Goal: Task Accomplishment & Management: Complete application form

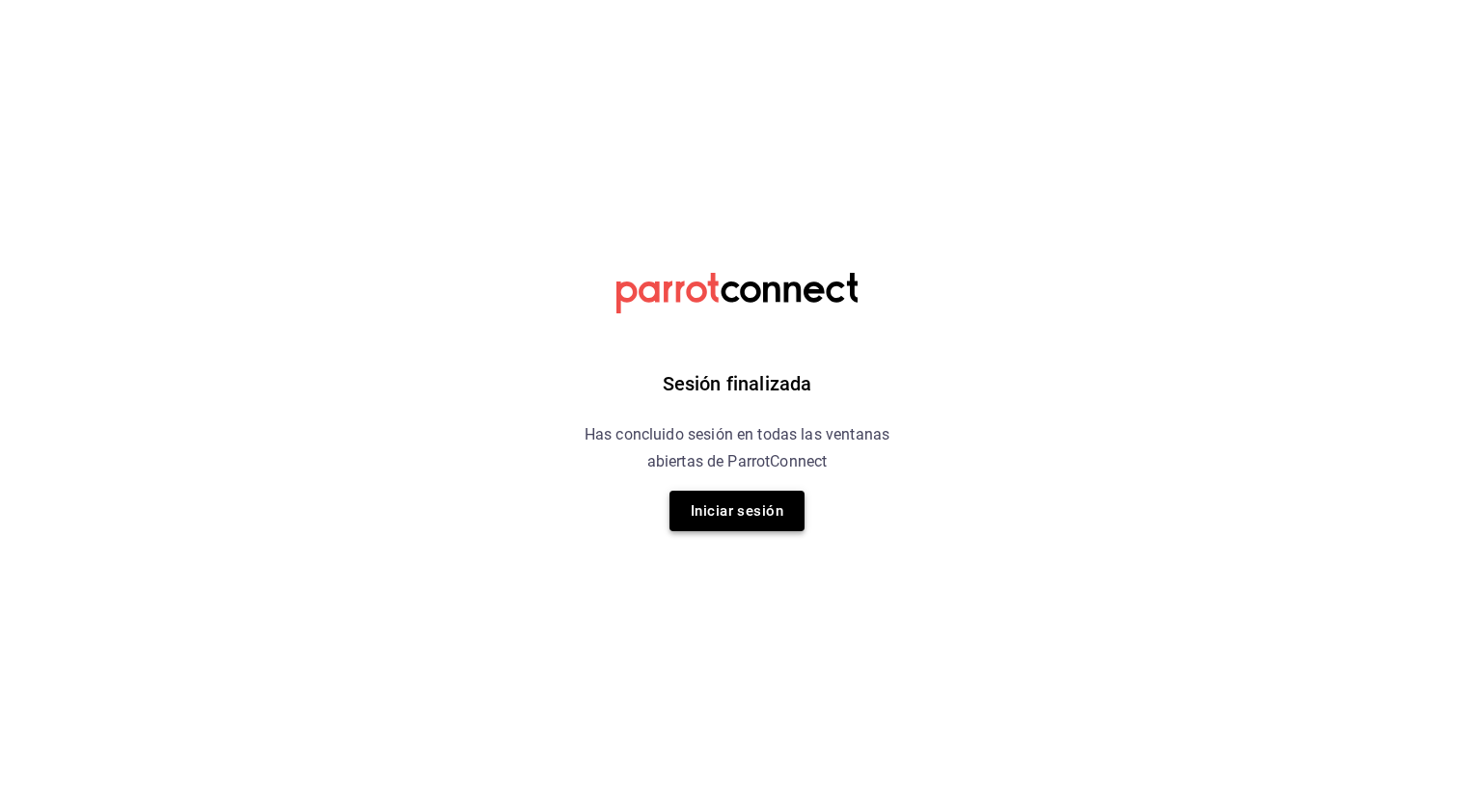
click at [717, 513] on button "Iniciar sesión" at bounding box center [736, 511] width 135 height 41
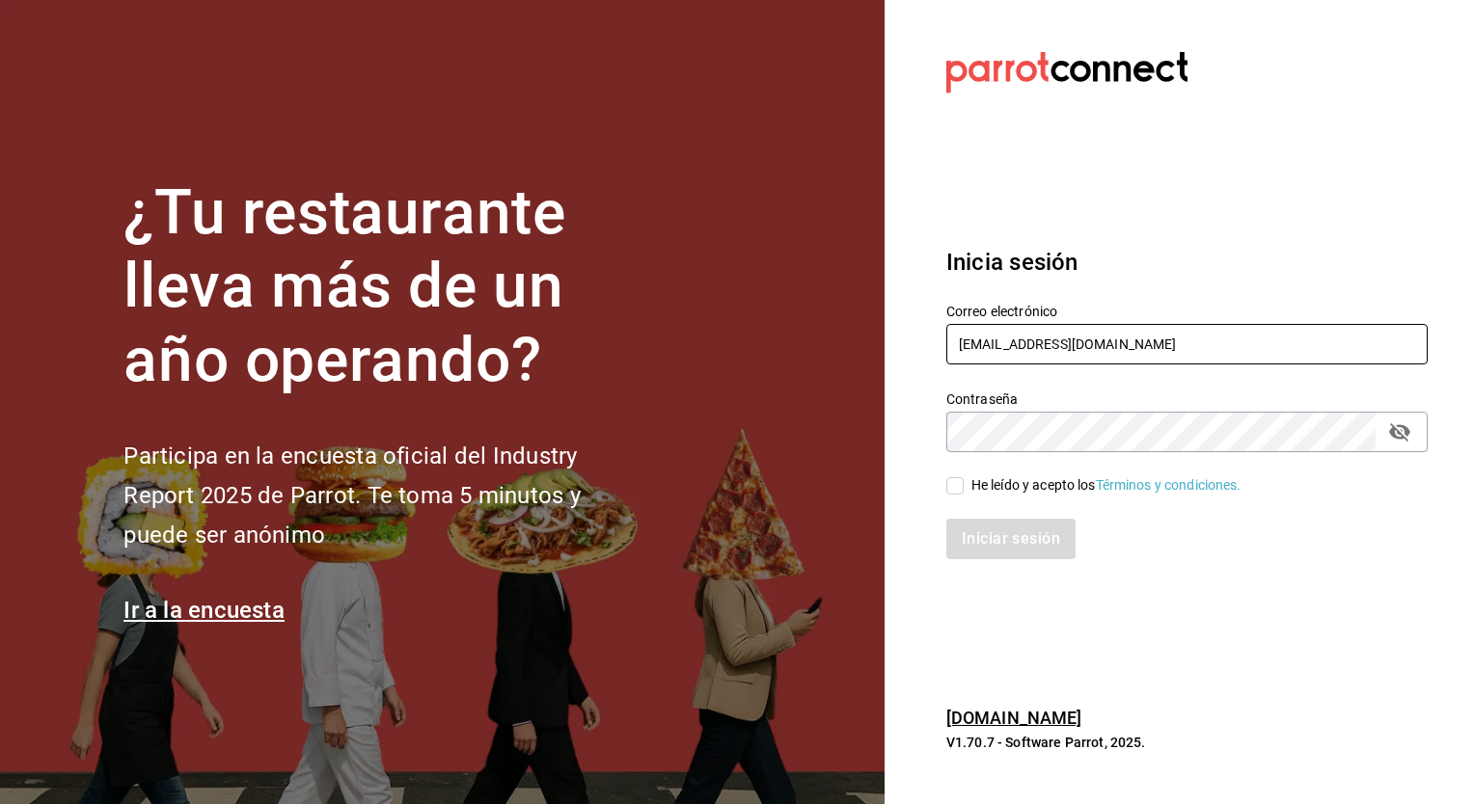
click at [1001, 339] on input "[EMAIL_ADDRESS][DOMAIN_NAME]" at bounding box center [1186, 344] width 481 height 41
type input "[EMAIL_ADDRESS][PERSON_NAME][DOMAIN_NAME]"
click at [959, 480] on input "He leído y acepto los Términos y condiciones." at bounding box center [954, 485] width 17 height 17
checkbox input "true"
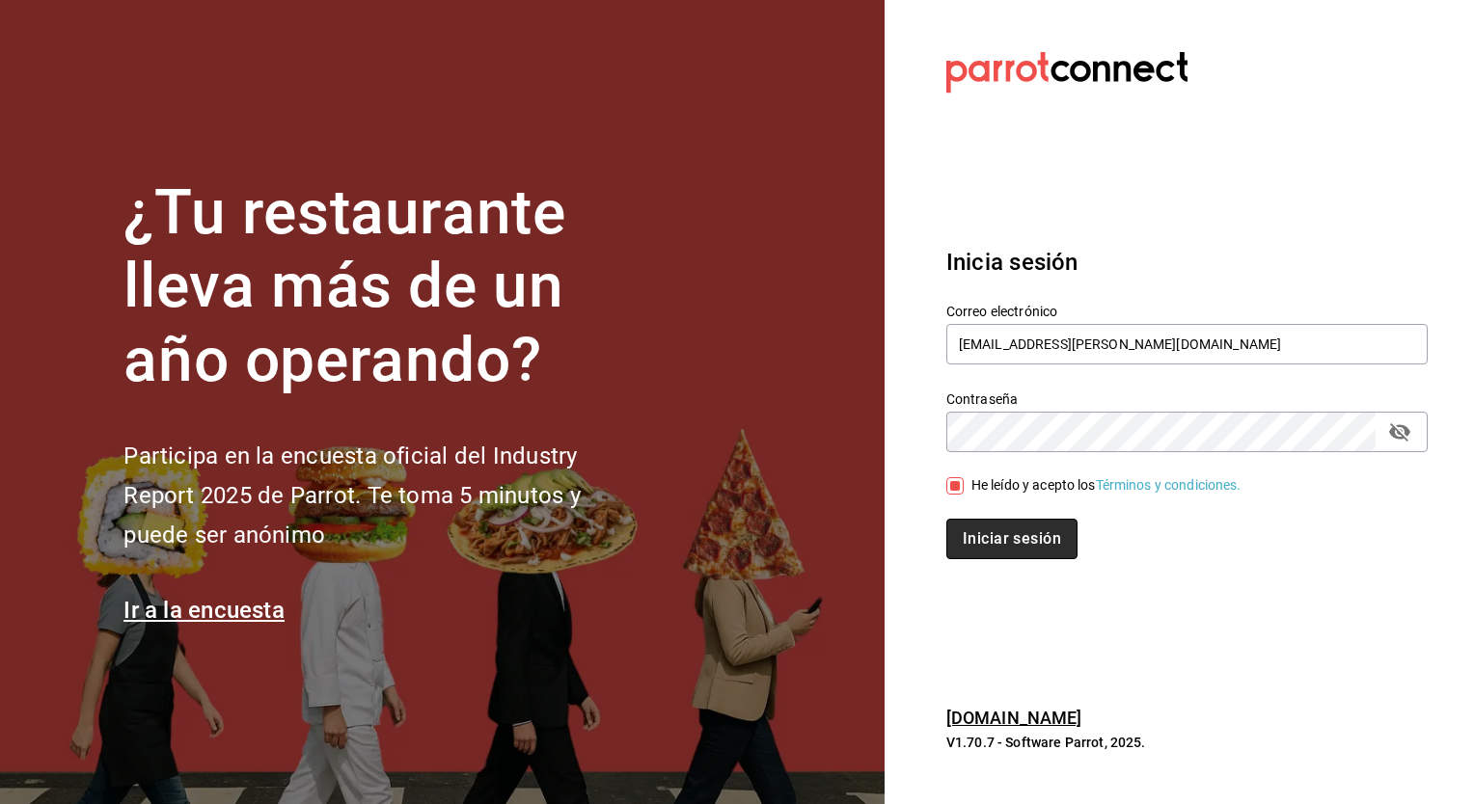
click at [1039, 546] on button "Iniciar sesión" at bounding box center [1011, 539] width 131 height 41
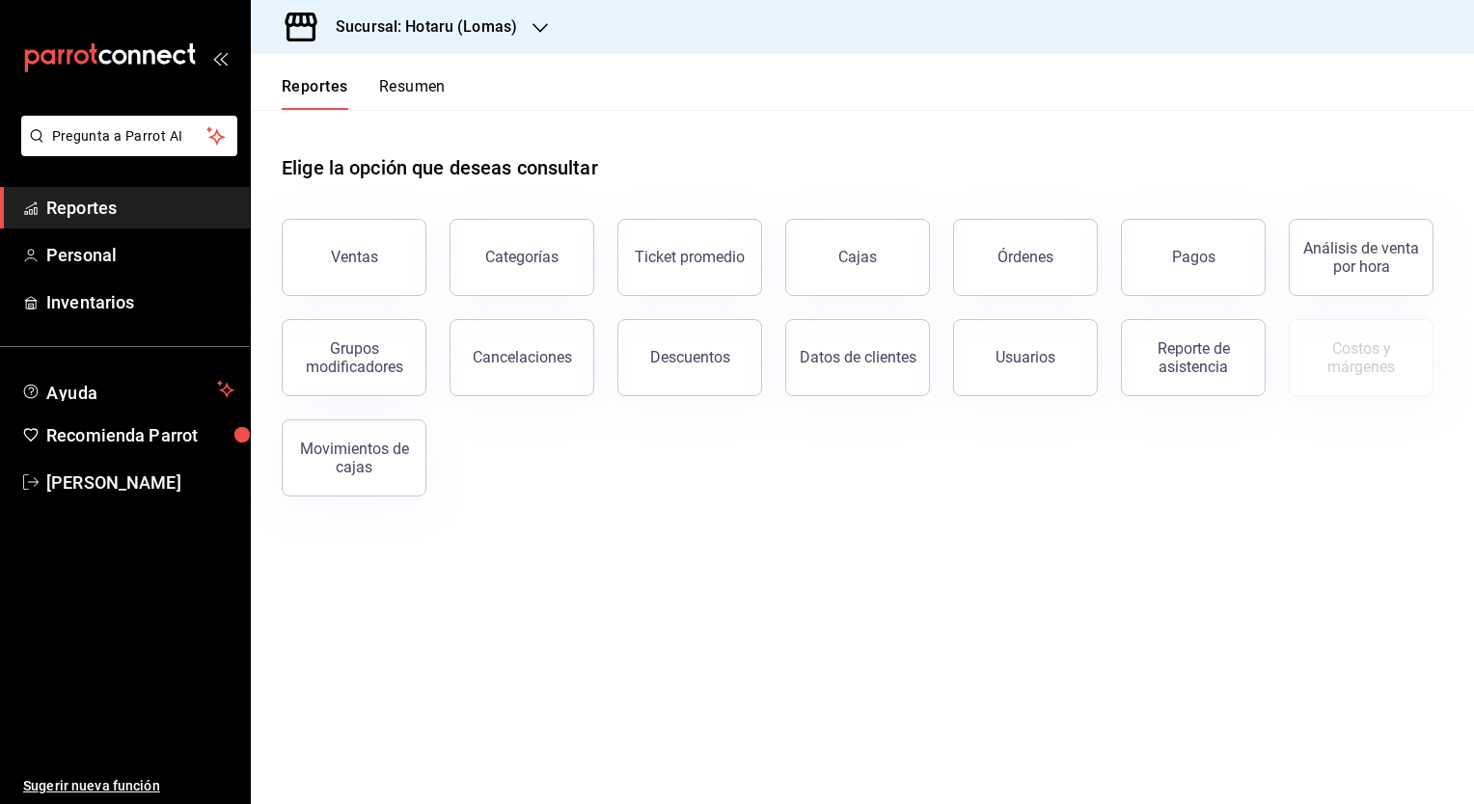
click at [398, 41] on div "Sucursal: Hotaru (Lomas)" at bounding box center [410, 27] width 289 height 54
click at [153, 256] on div at bounding box center [737, 402] width 1474 height 804
click at [126, 258] on span "Personal" at bounding box center [140, 255] width 188 height 26
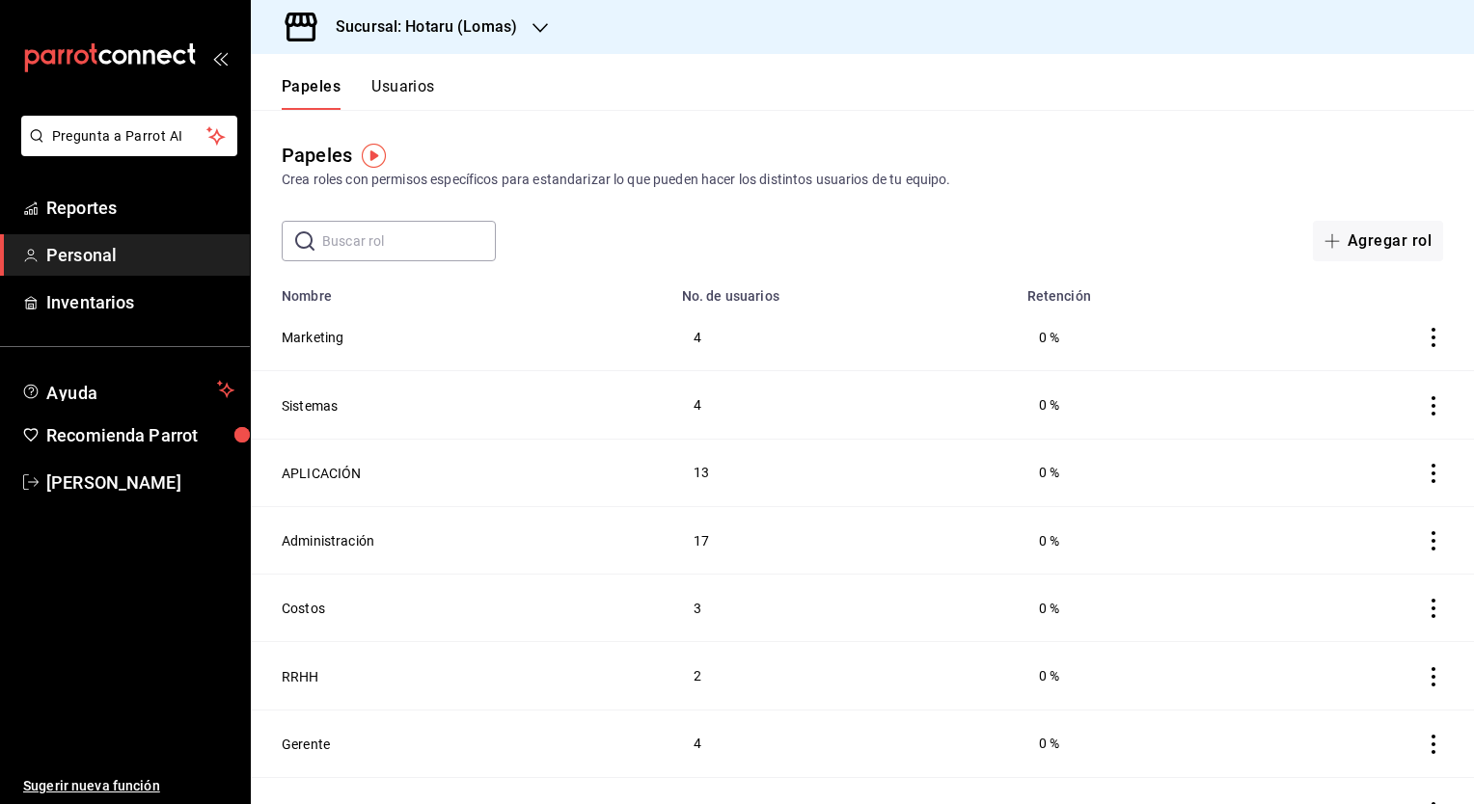
click at [452, 239] on input "text" at bounding box center [409, 241] width 174 height 39
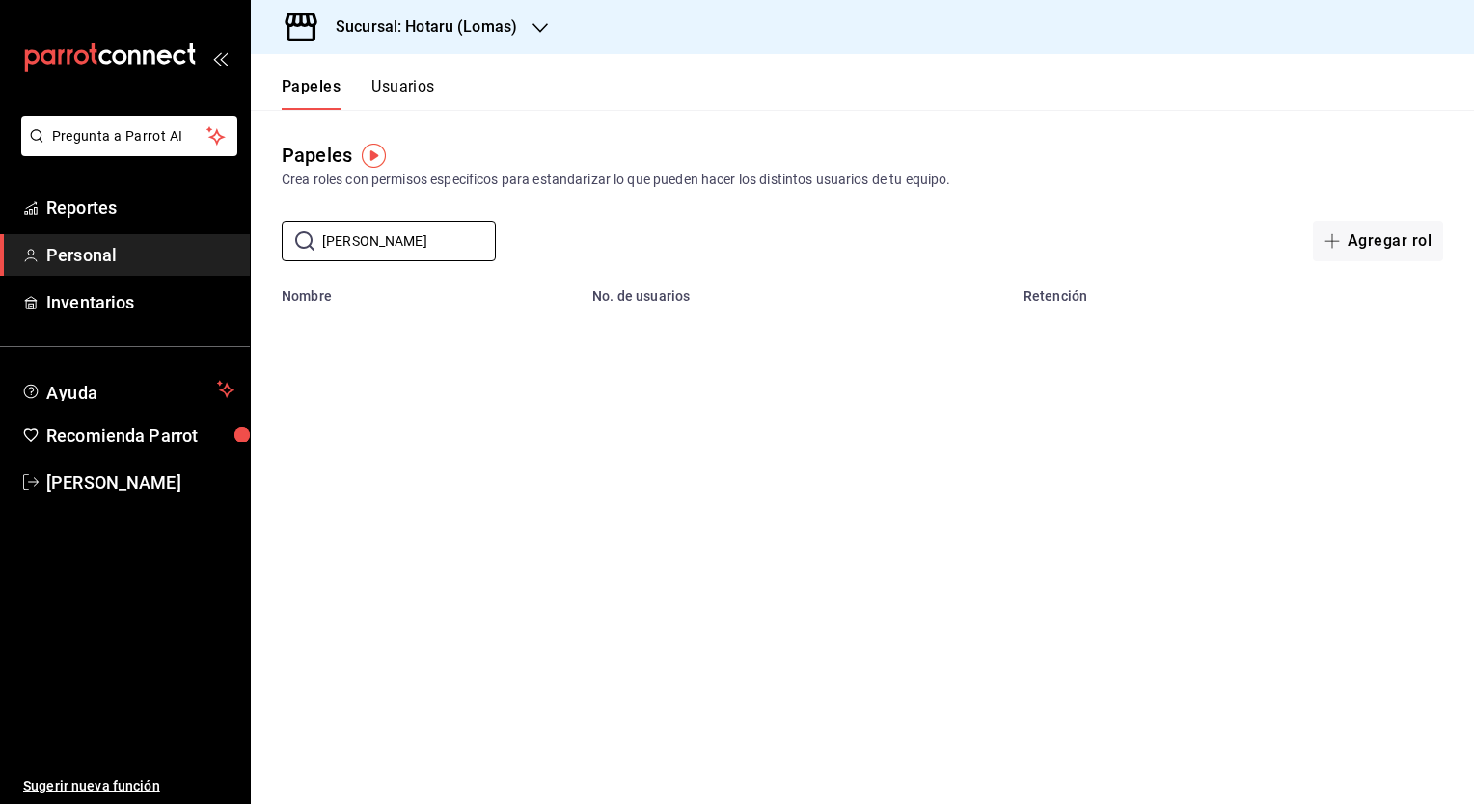
type input "ivan"
click at [411, 77] on button "Usuarios" at bounding box center [403, 93] width 64 height 33
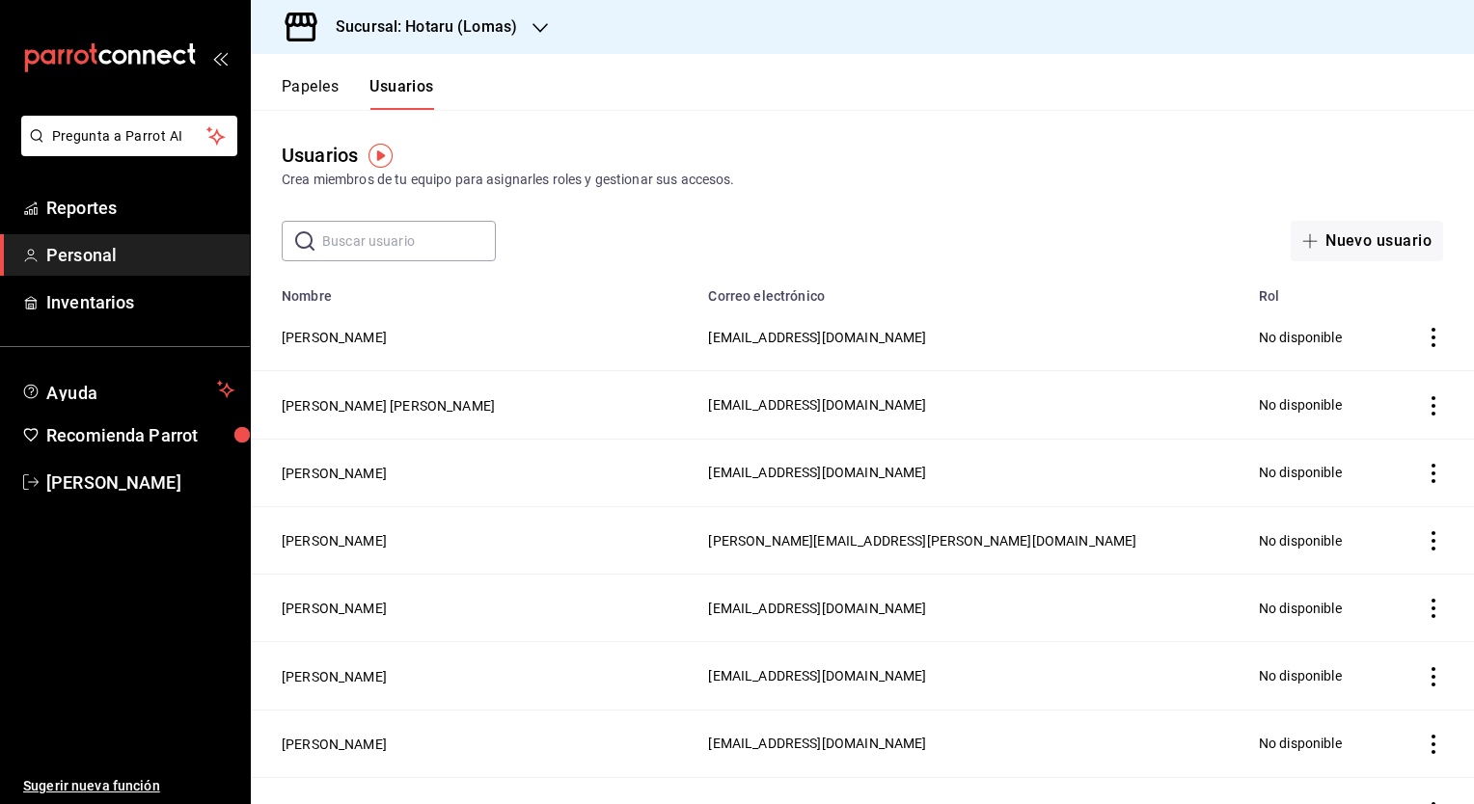
click at [427, 245] on input "text" at bounding box center [409, 241] width 174 height 39
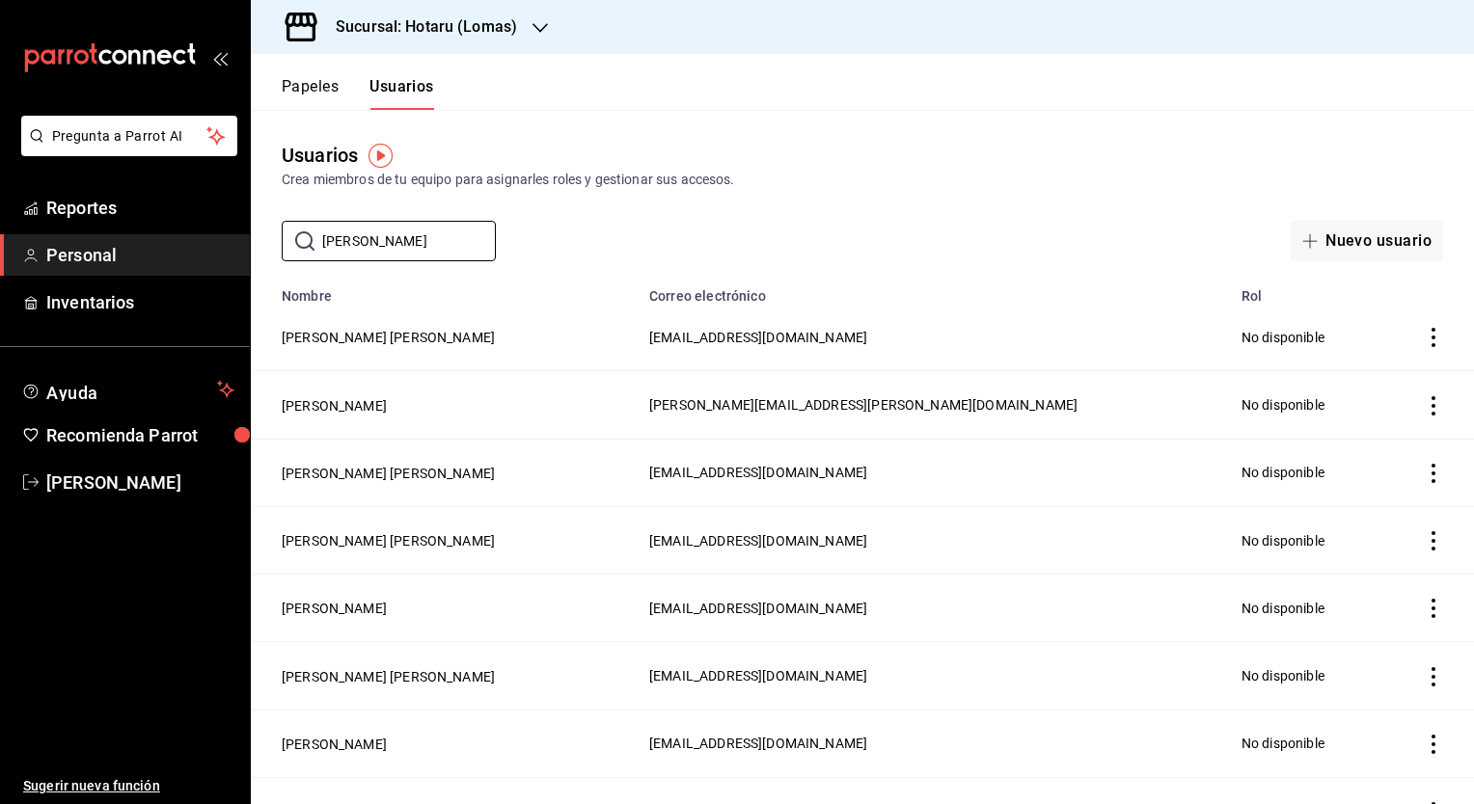
type input "ivan"
click at [451, 16] on h3 "Sucursal: Hotaru (Lomas)" at bounding box center [418, 26] width 197 height 23
click at [436, 124] on div "Ryoshi (Polanco)" at bounding box center [395, 127] width 258 height 20
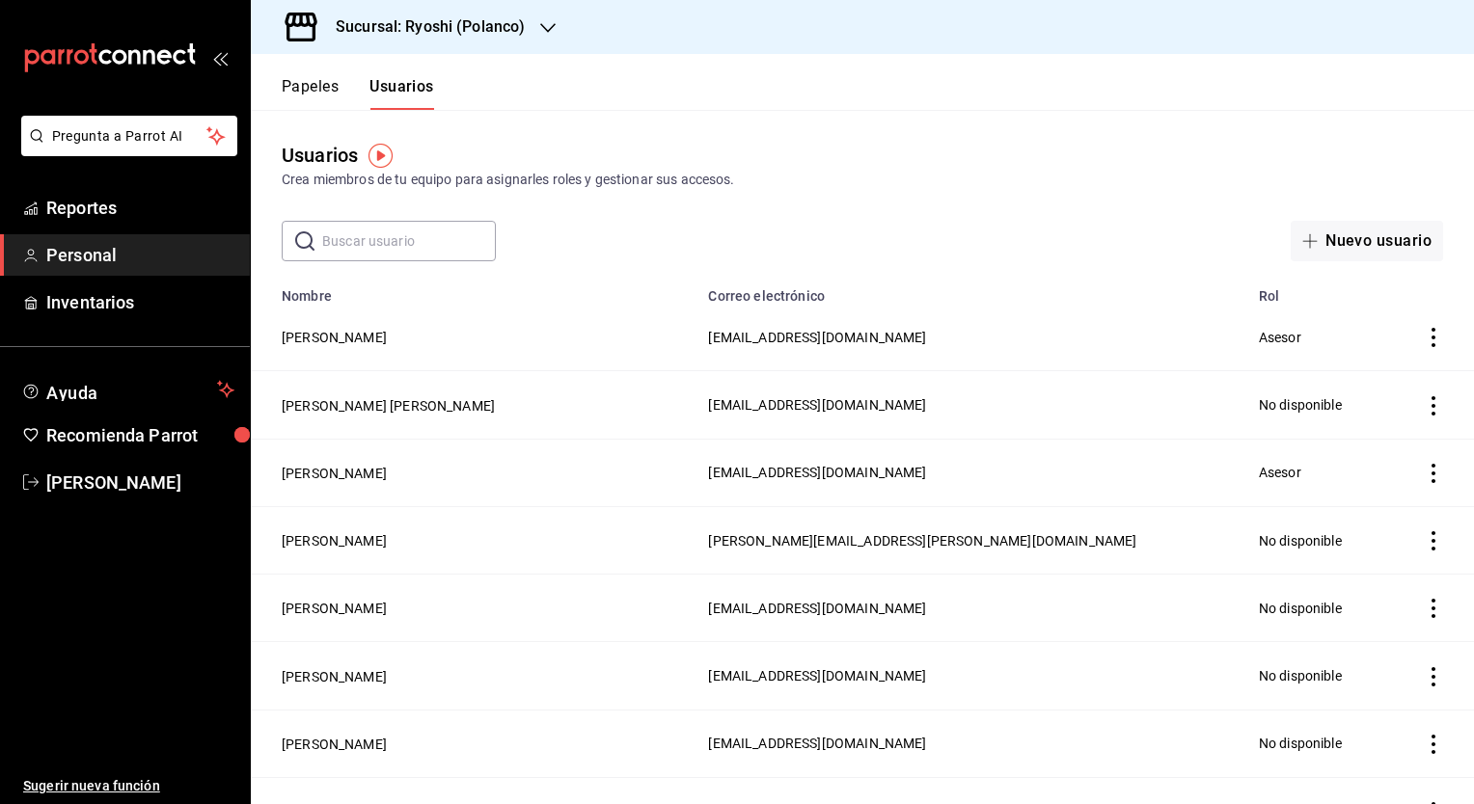
click at [77, 247] on font "Personal" at bounding box center [81, 255] width 70 height 20
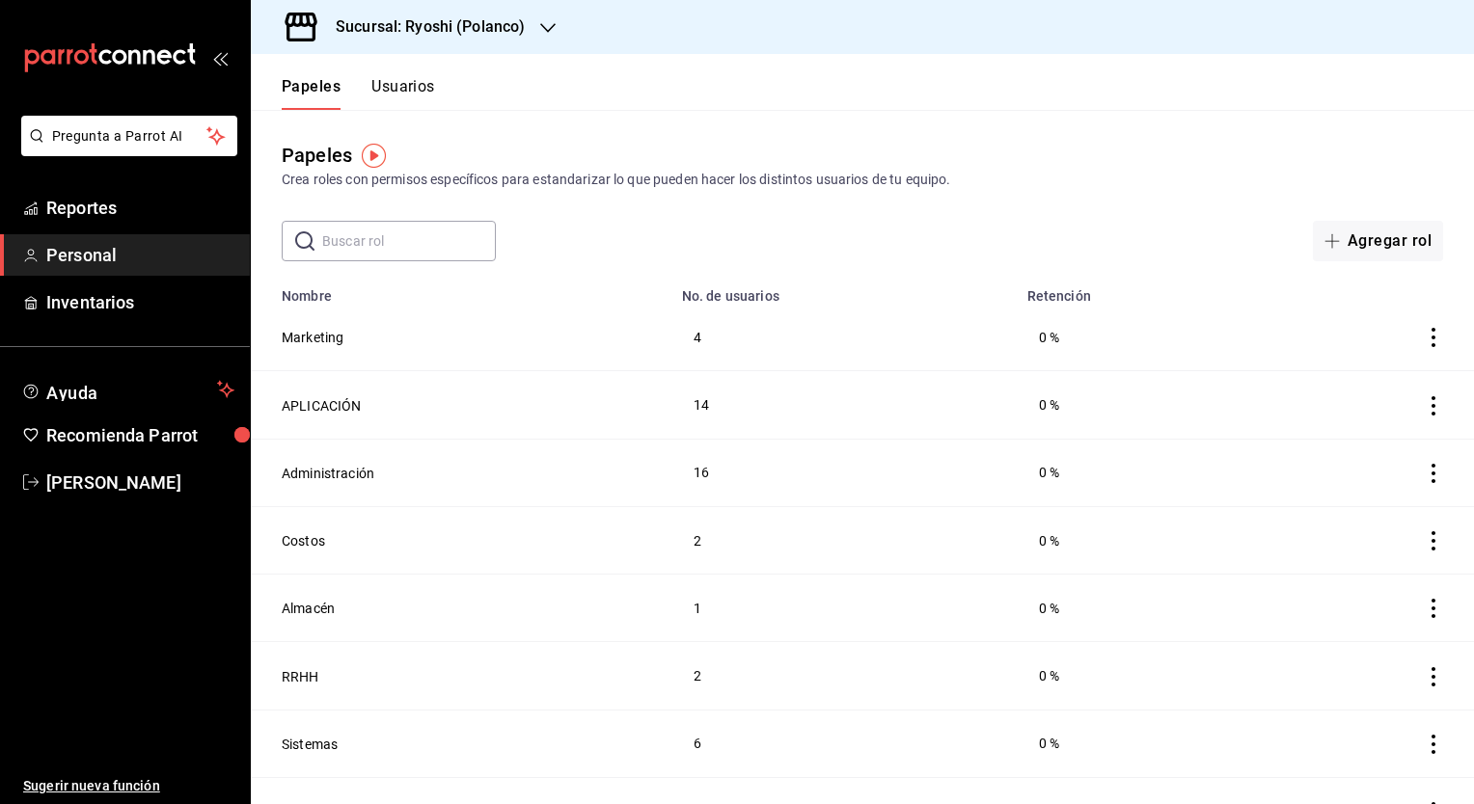
click at [420, 90] on button "Usuarios" at bounding box center [403, 93] width 64 height 33
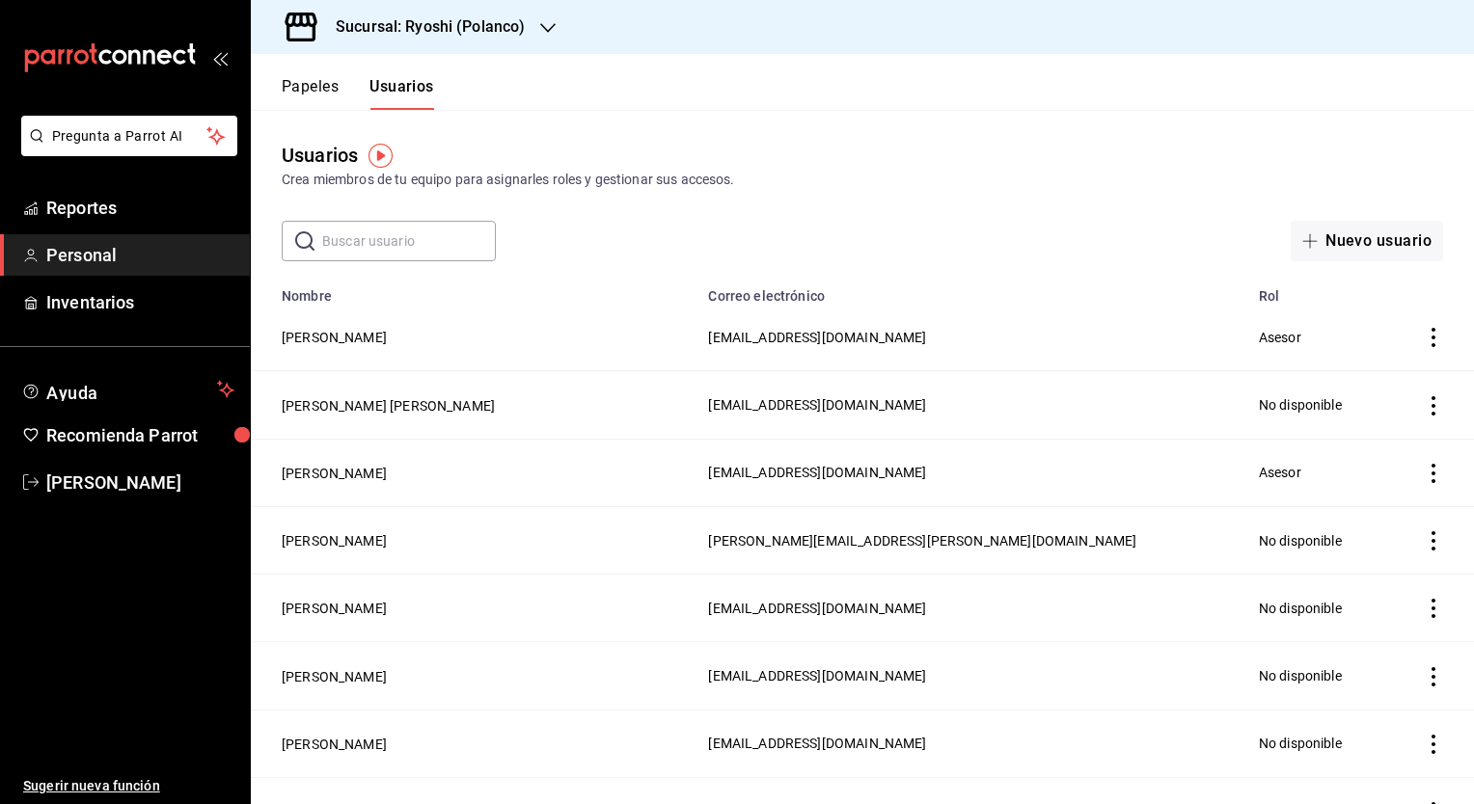
click at [442, 235] on input "text" at bounding box center [409, 241] width 174 height 39
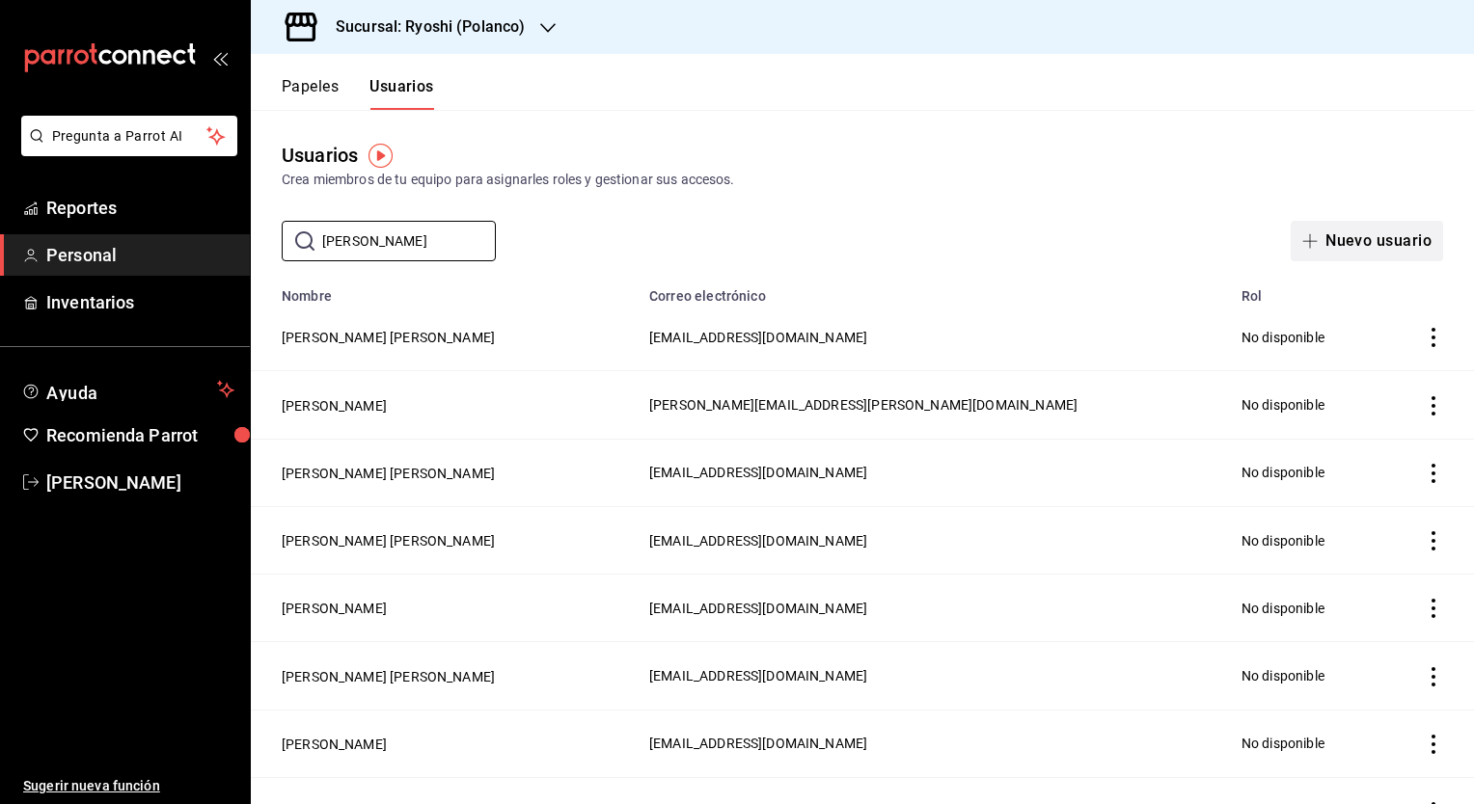
type input "ivan"
click at [1332, 254] on button "Nuevo usuario" at bounding box center [1366, 241] width 152 height 41
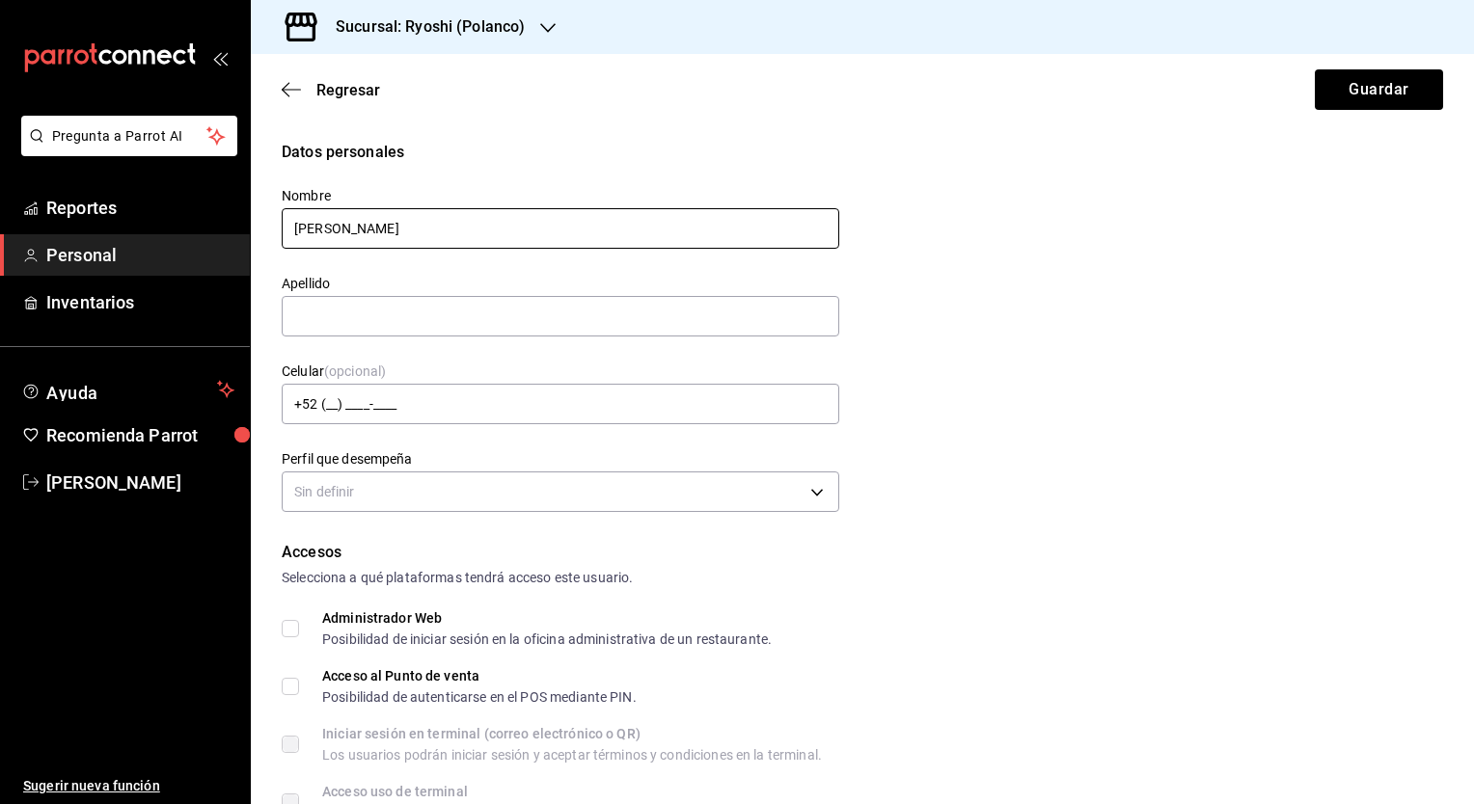
type input "IVAN"
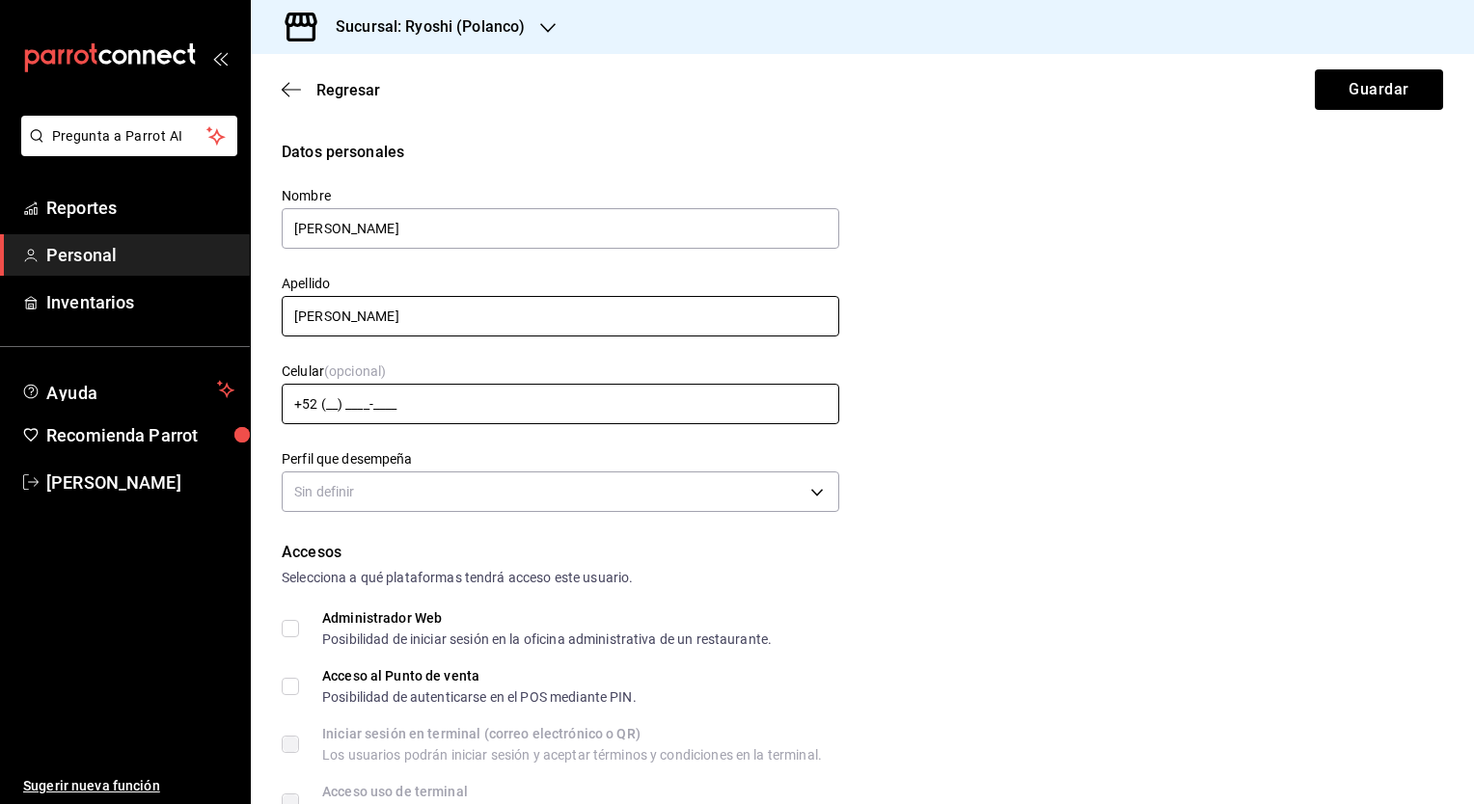
type input "OREA"
click at [424, 407] on input "+52 (__) ____-____" at bounding box center [560, 404] width 557 height 41
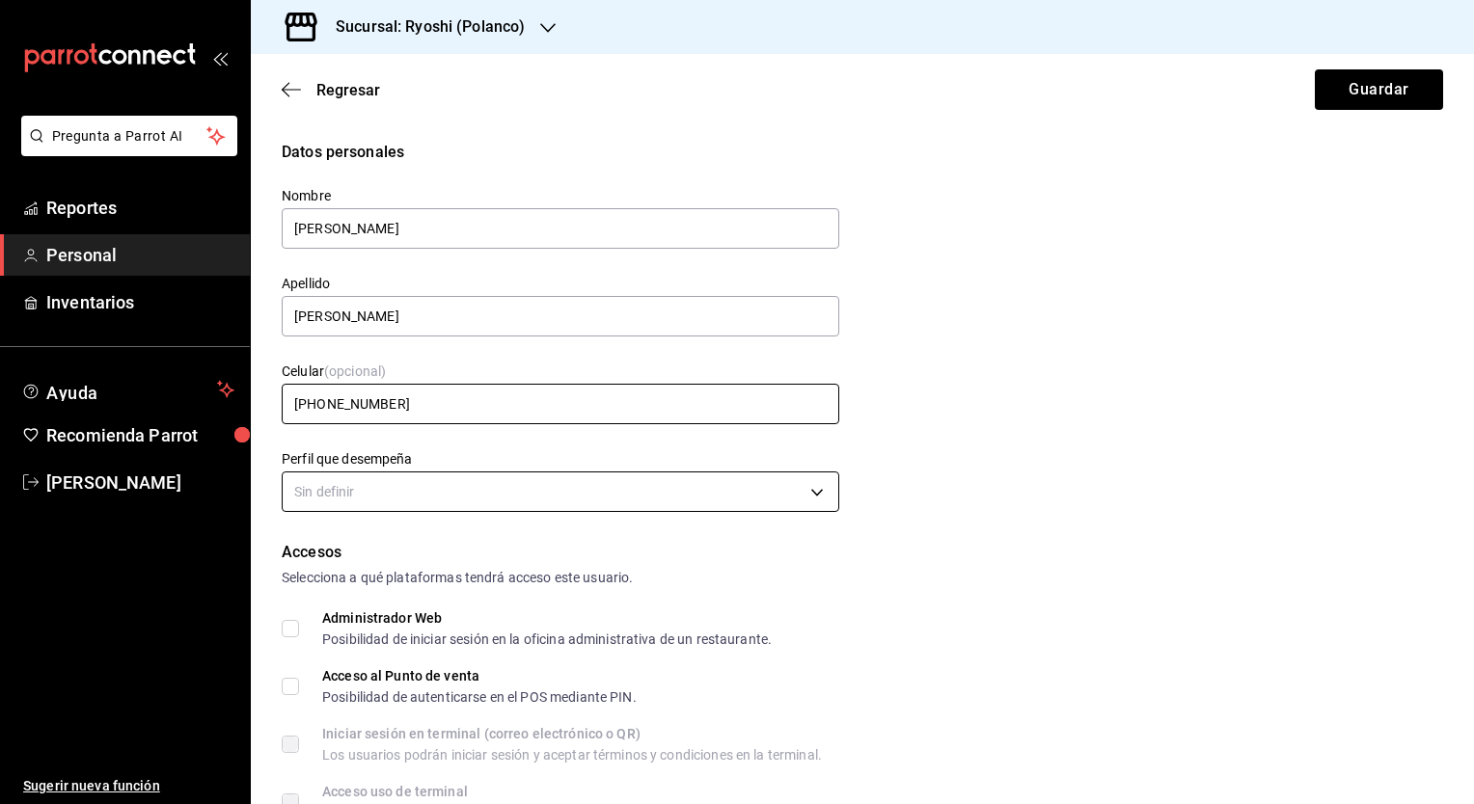
type input "+52 (55) 5986-5411"
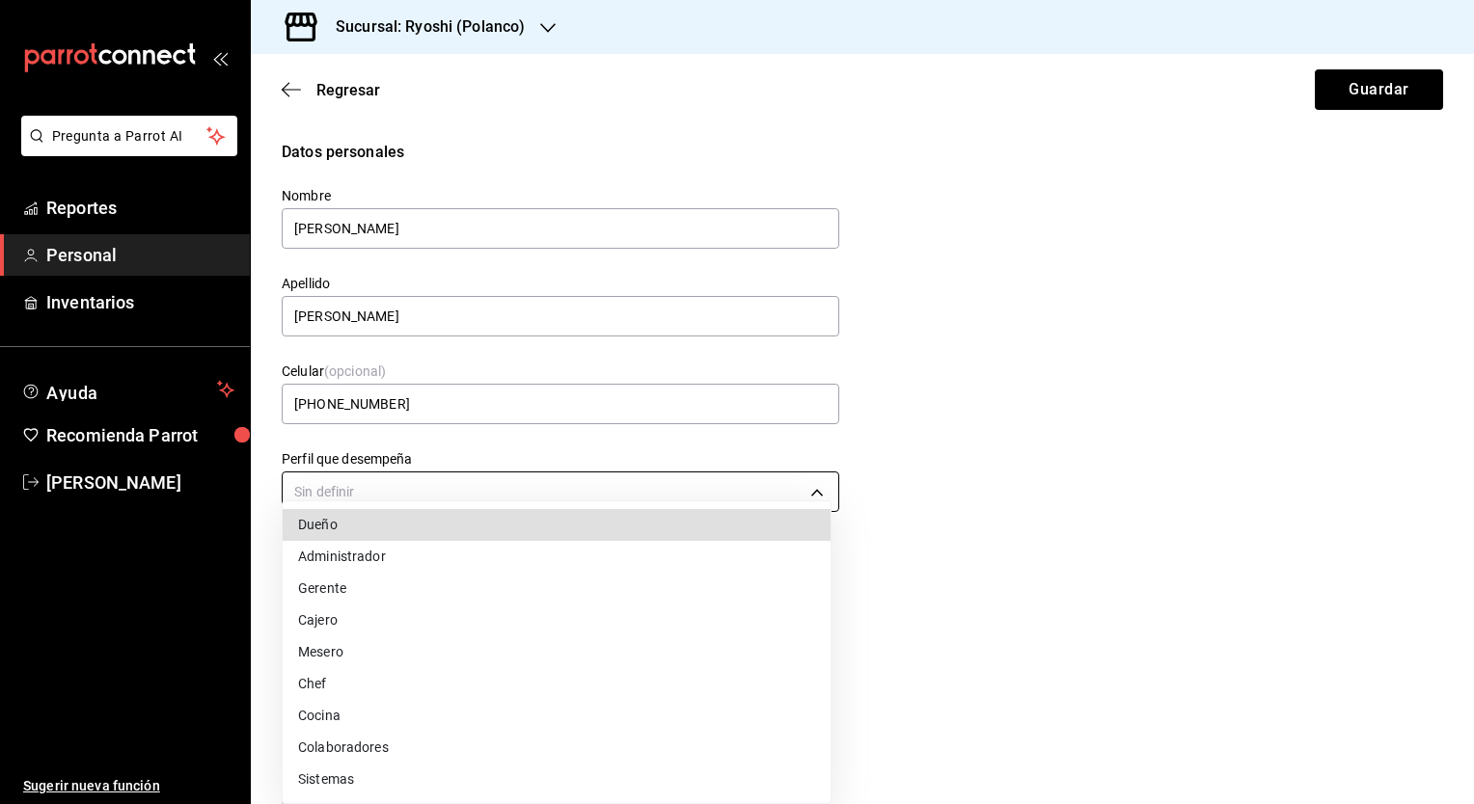
click at [441, 488] on body "Pregunta a Parrot AI Reportes Personal Inventarios Ayuda Recomienda Parrot Mari…" at bounding box center [737, 402] width 1474 height 804
click at [434, 639] on li "Mesero" at bounding box center [557, 653] width 548 height 32
type input "WAITER"
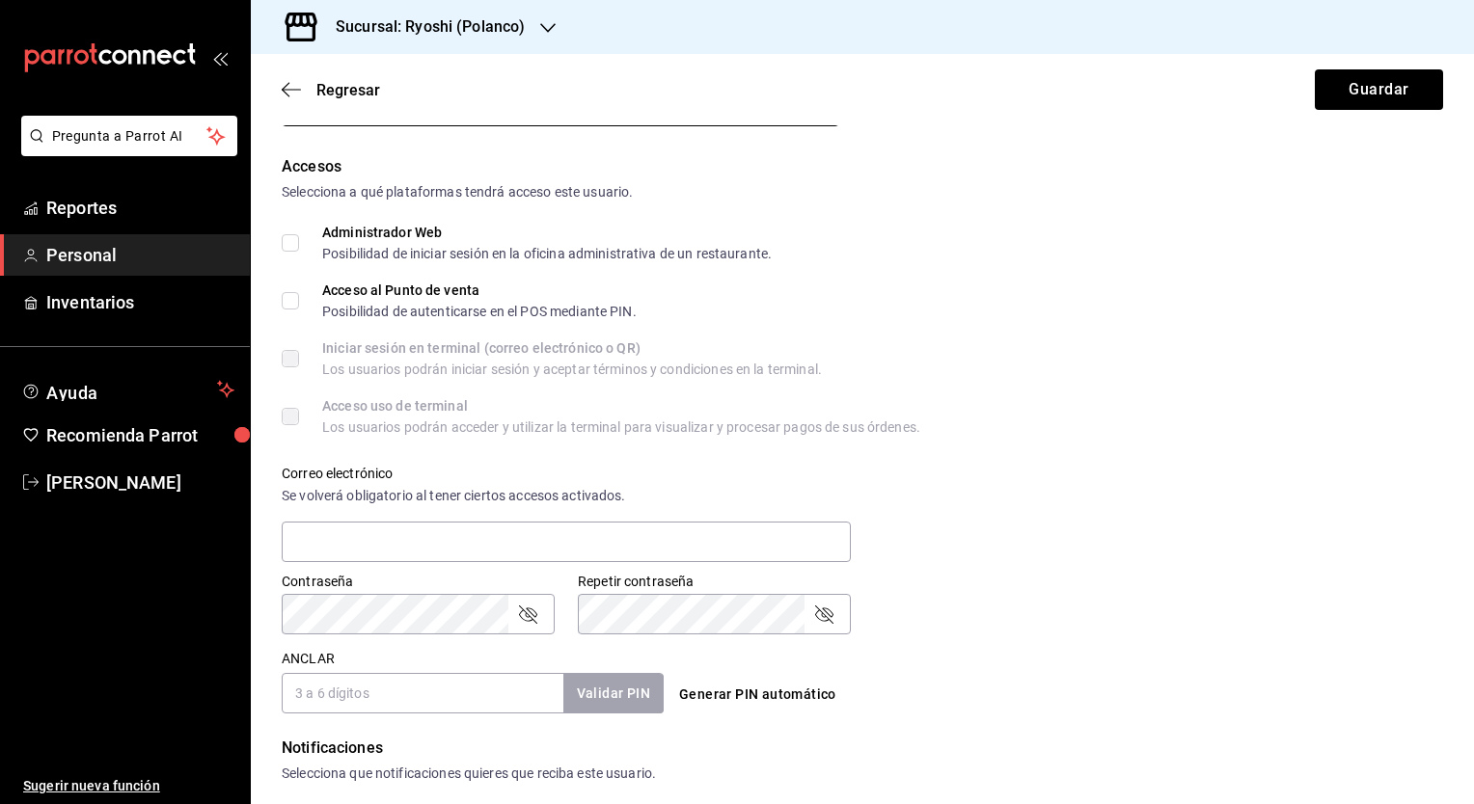
scroll to position [579, 0]
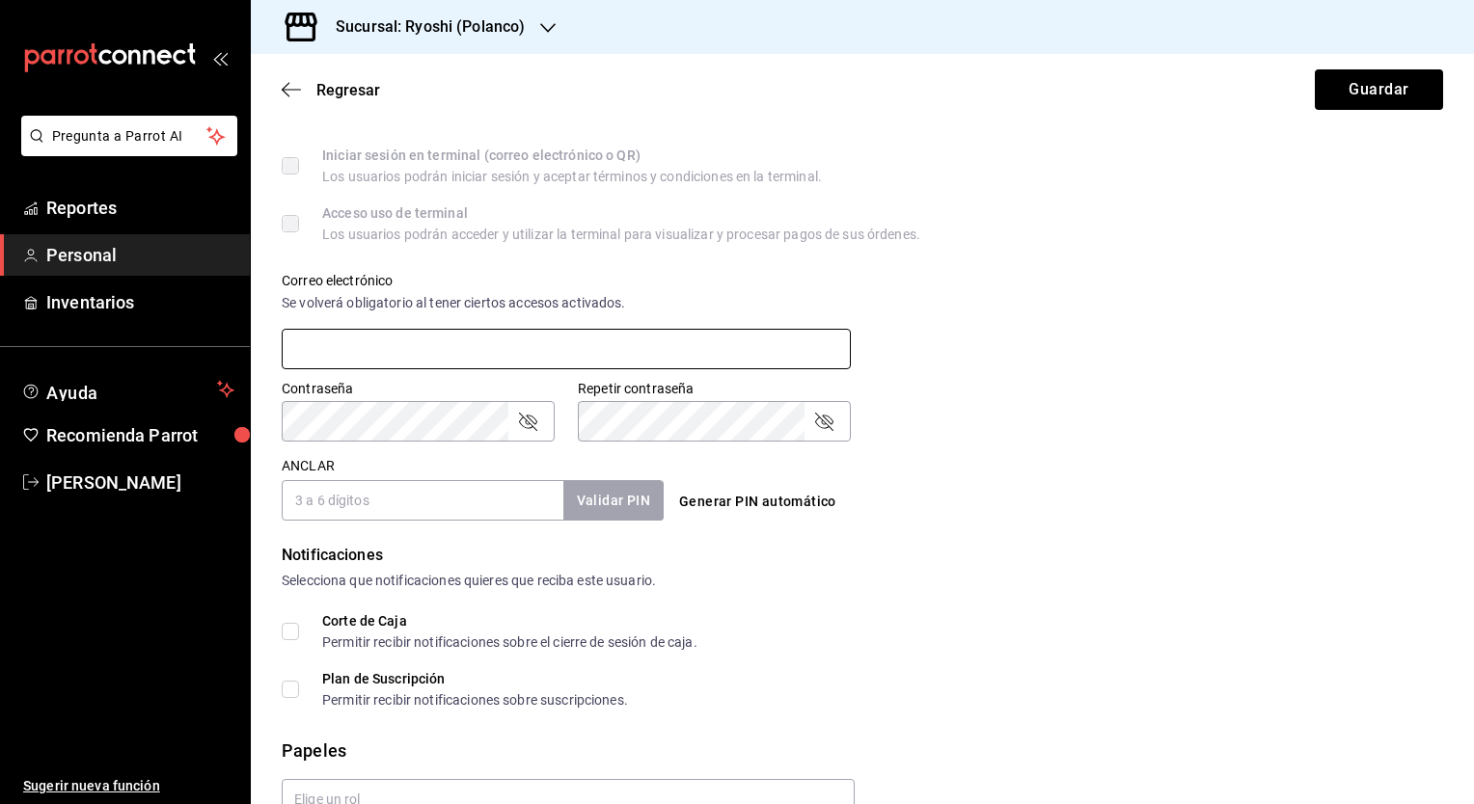
click at [521, 350] on input "text" at bounding box center [566, 349] width 569 height 41
type input "ivanorea@gmail.com"
click at [457, 503] on input "ANCLAR" at bounding box center [423, 500] width 282 height 41
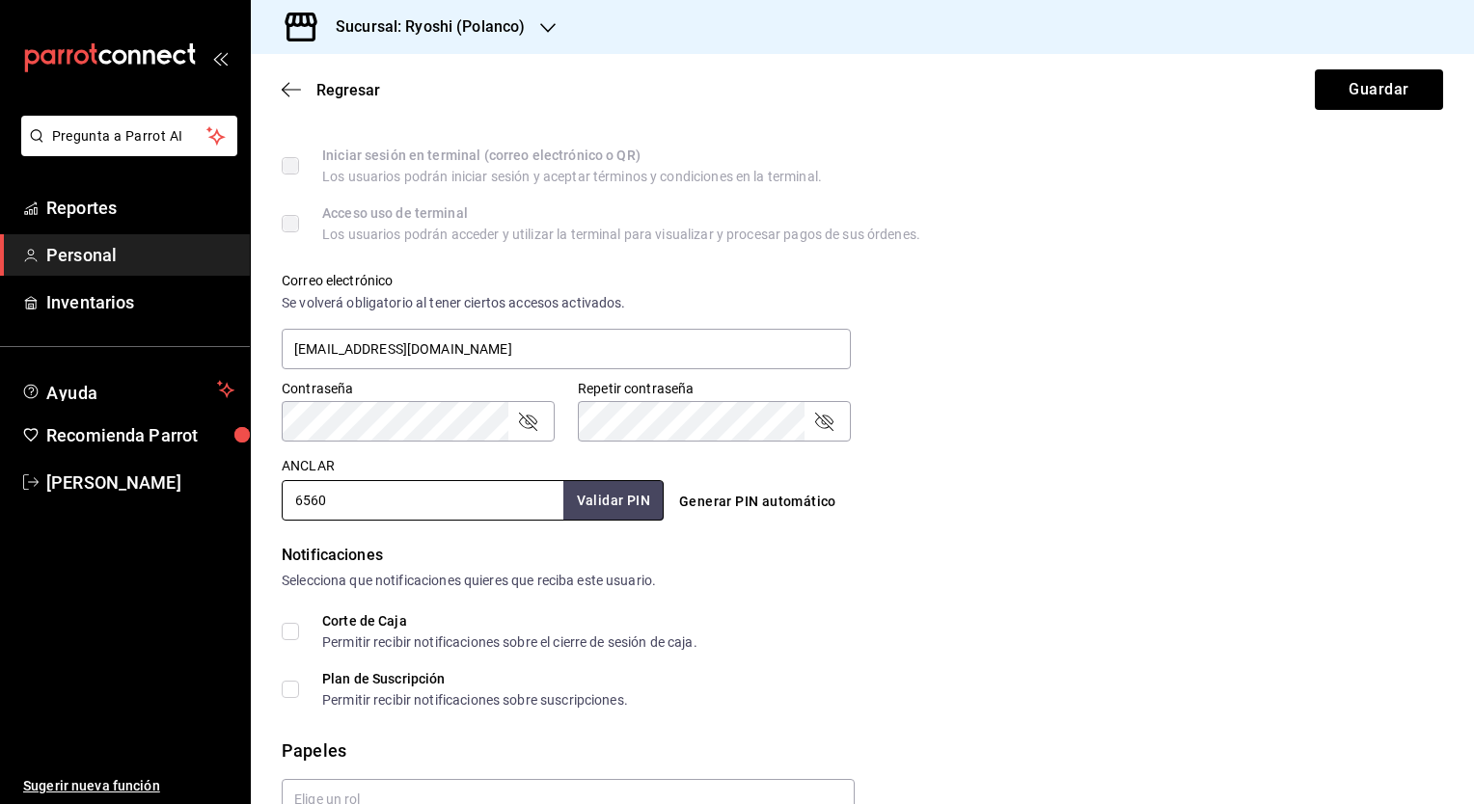
click at [519, 426] on icon "Campo de contraseña" at bounding box center [527, 421] width 23 height 23
click at [826, 415] on icon "Campo de contraseña" at bounding box center [823, 421] width 23 height 23
type input "6560"
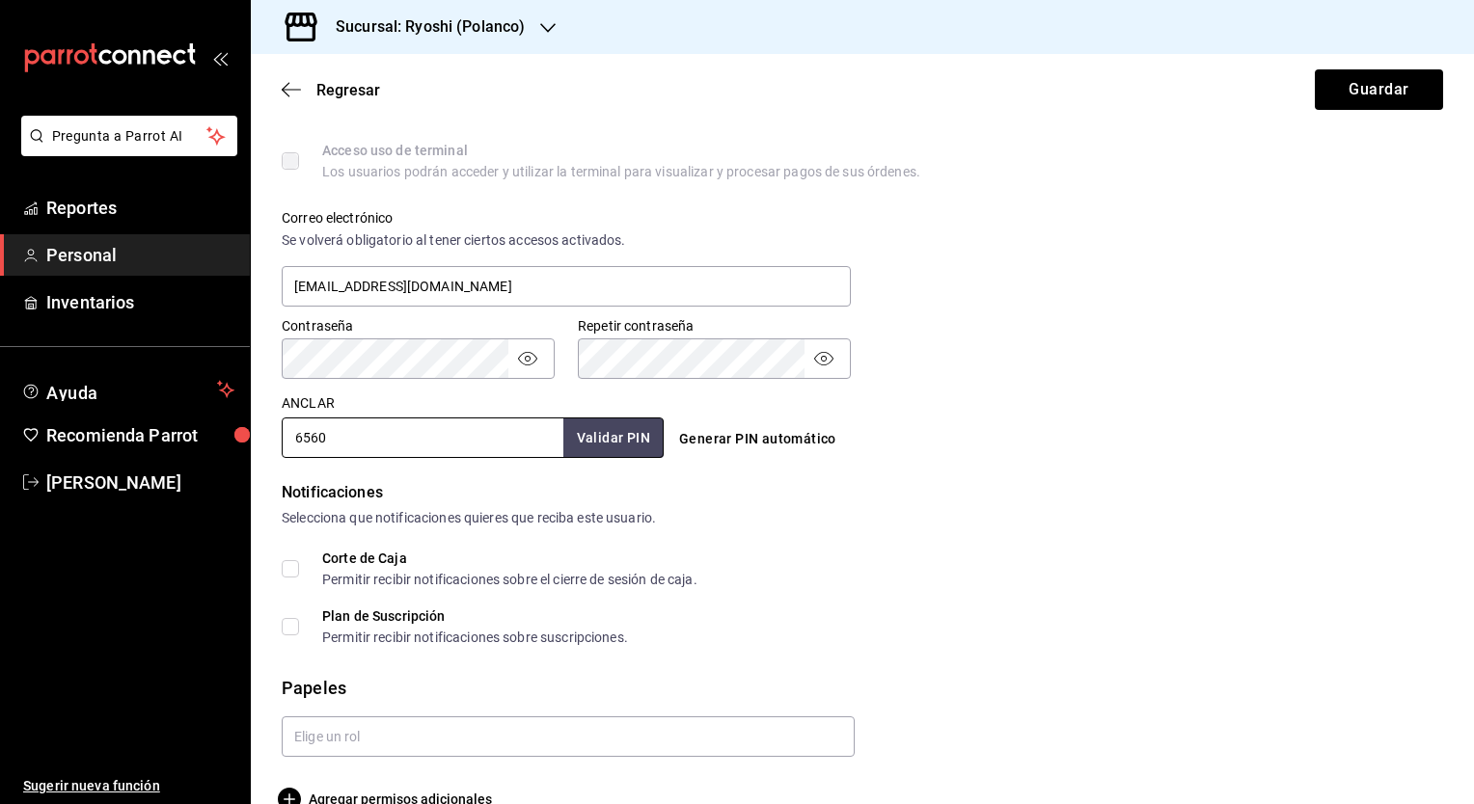
scroll to position [679, 0]
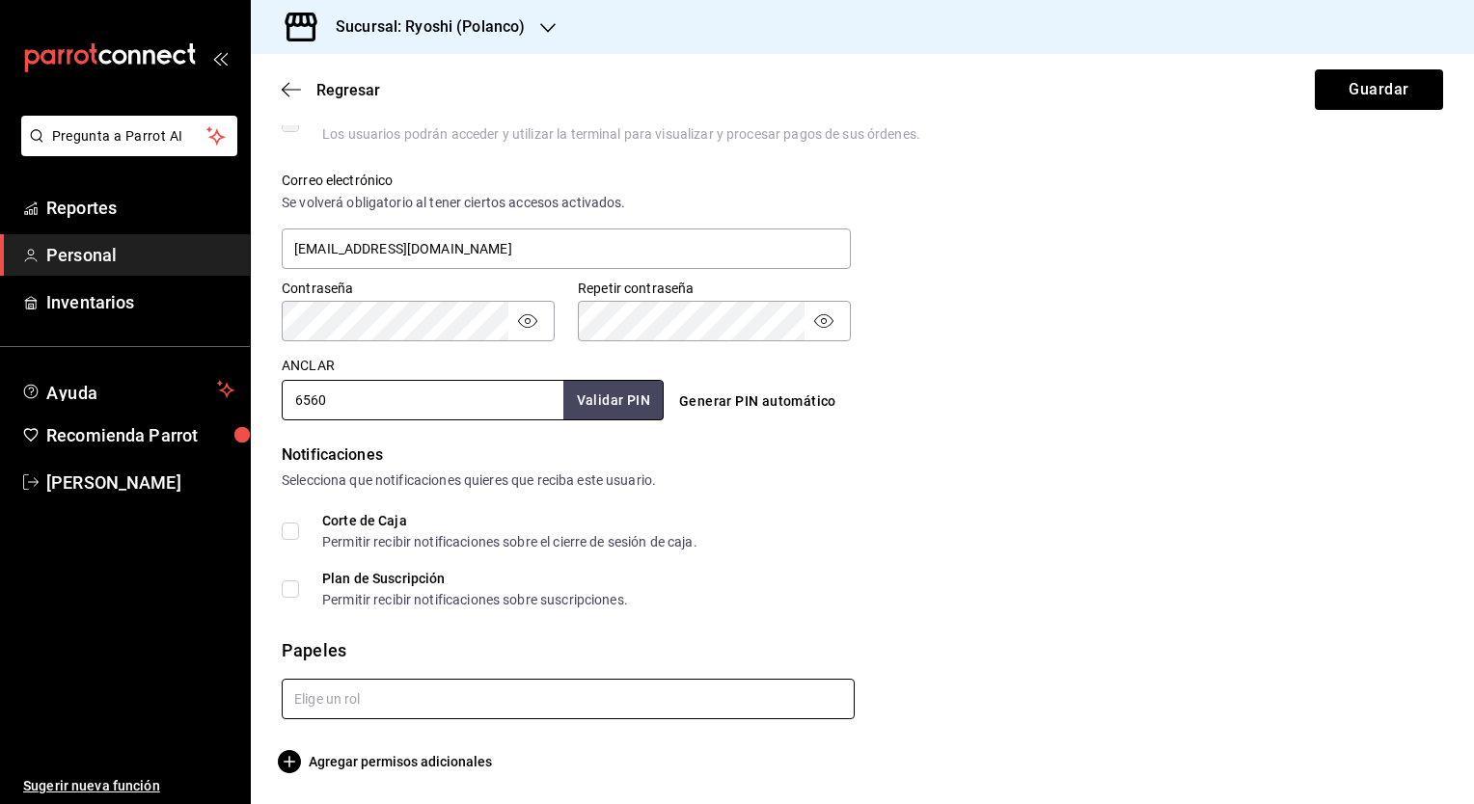
click at [388, 709] on input "text" at bounding box center [568, 699] width 573 height 41
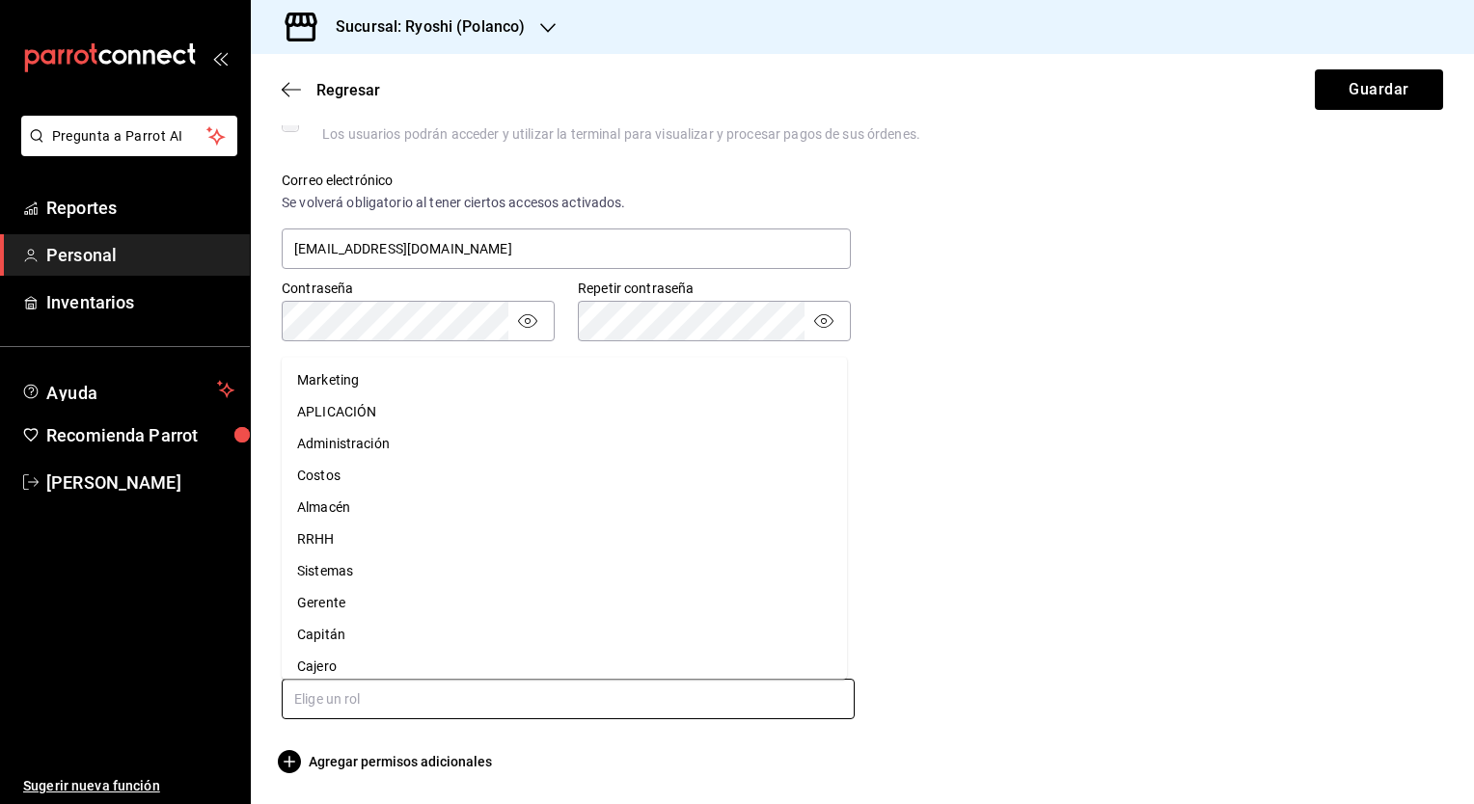
scroll to position [75, 0]
click at [430, 650] on li "Asesor" at bounding box center [564, 656] width 565 height 32
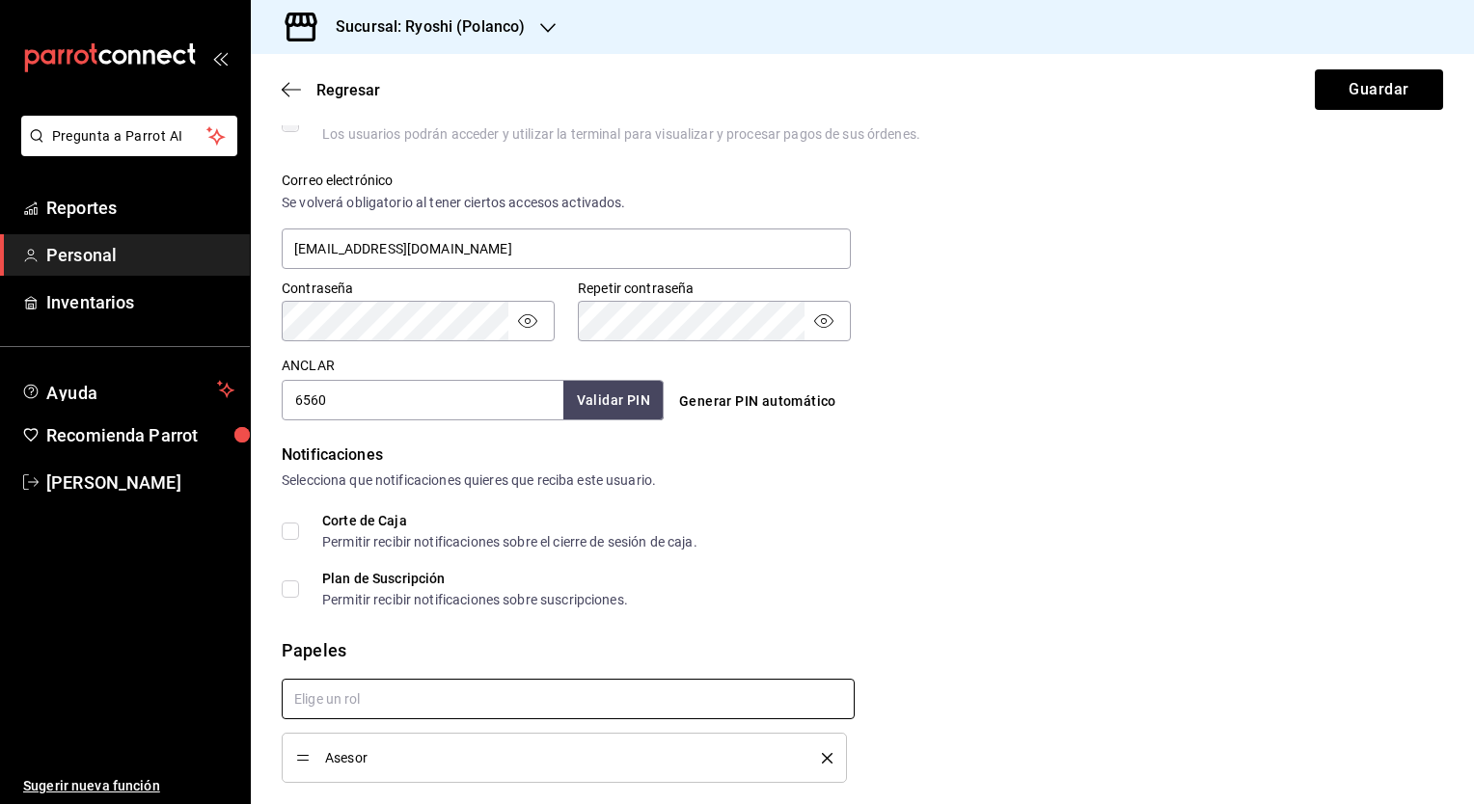
checkbox input "true"
click at [1329, 83] on button "Guardar" at bounding box center [1379, 89] width 128 height 41
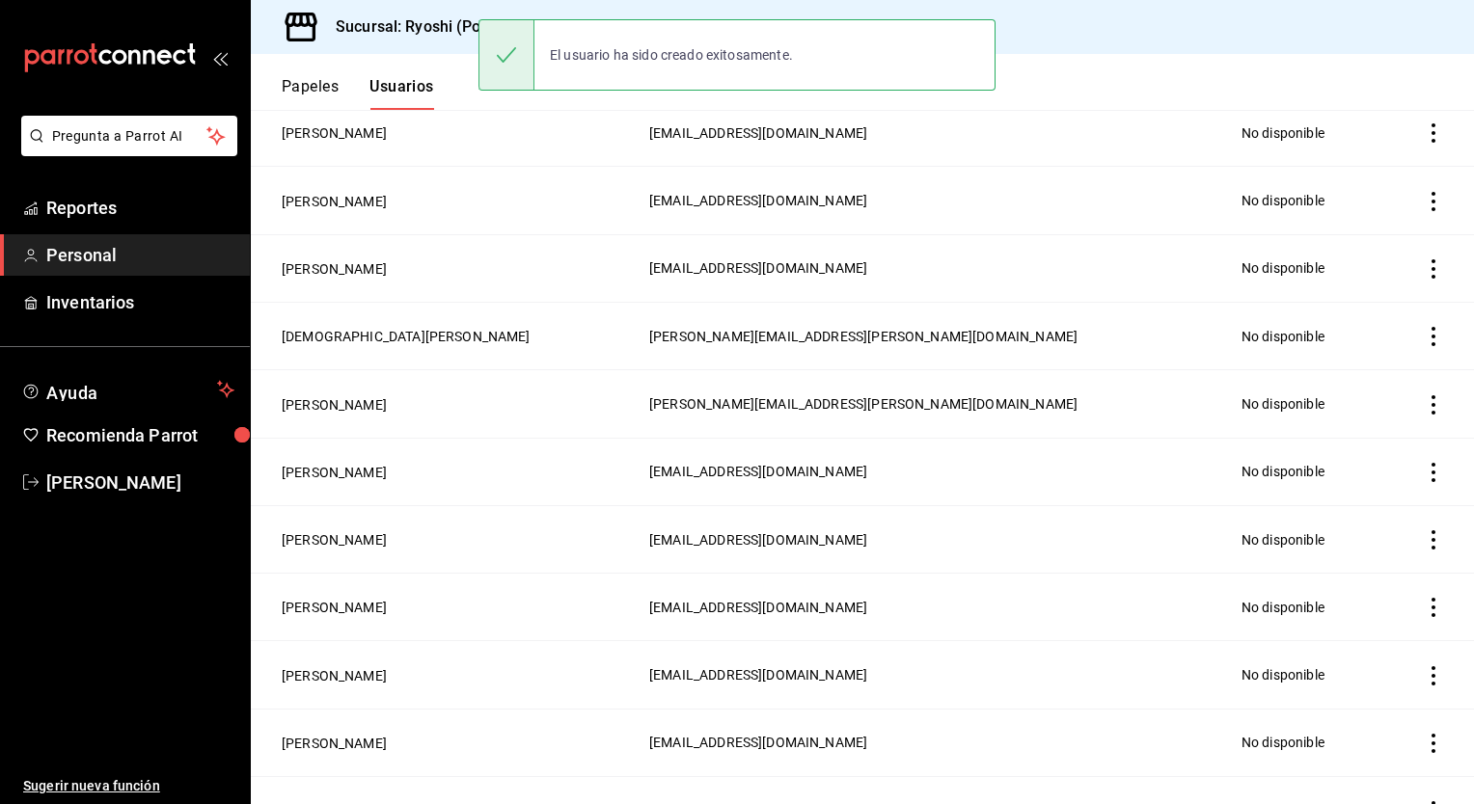
scroll to position [746, 0]
